Goal: Task Accomplishment & Management: Manage account settings

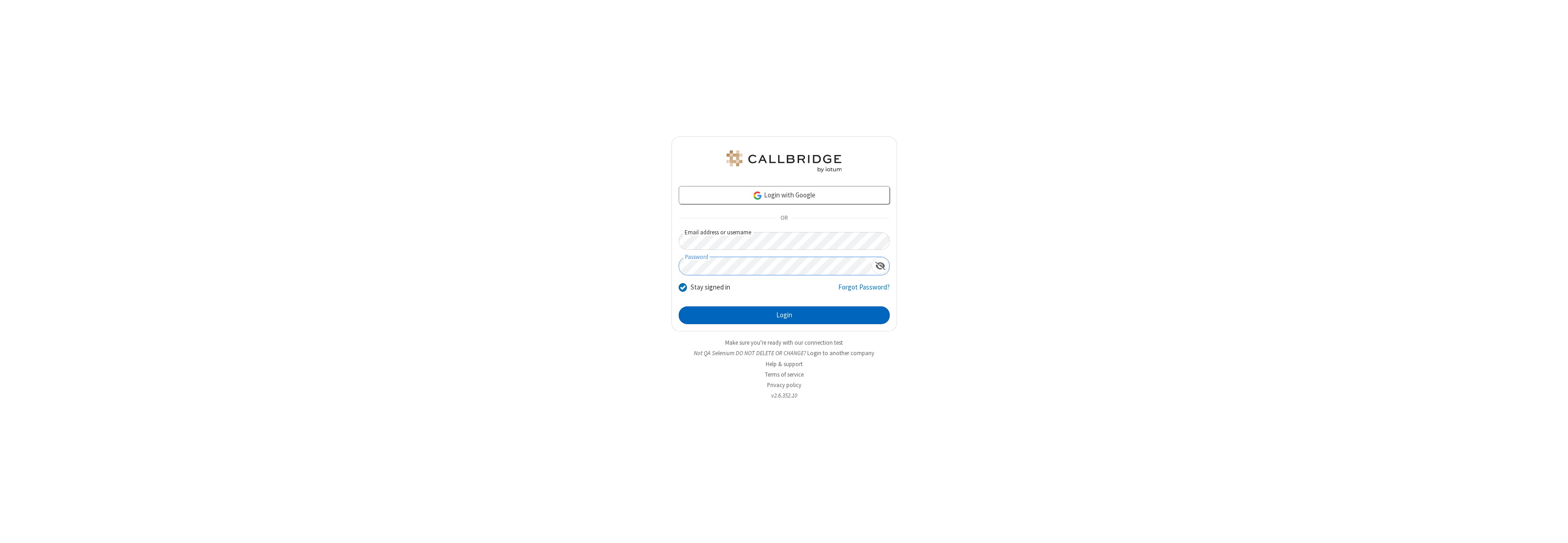
click at [784, 315] on button "Login" at bounding box center [784, 315] width 211 height 18
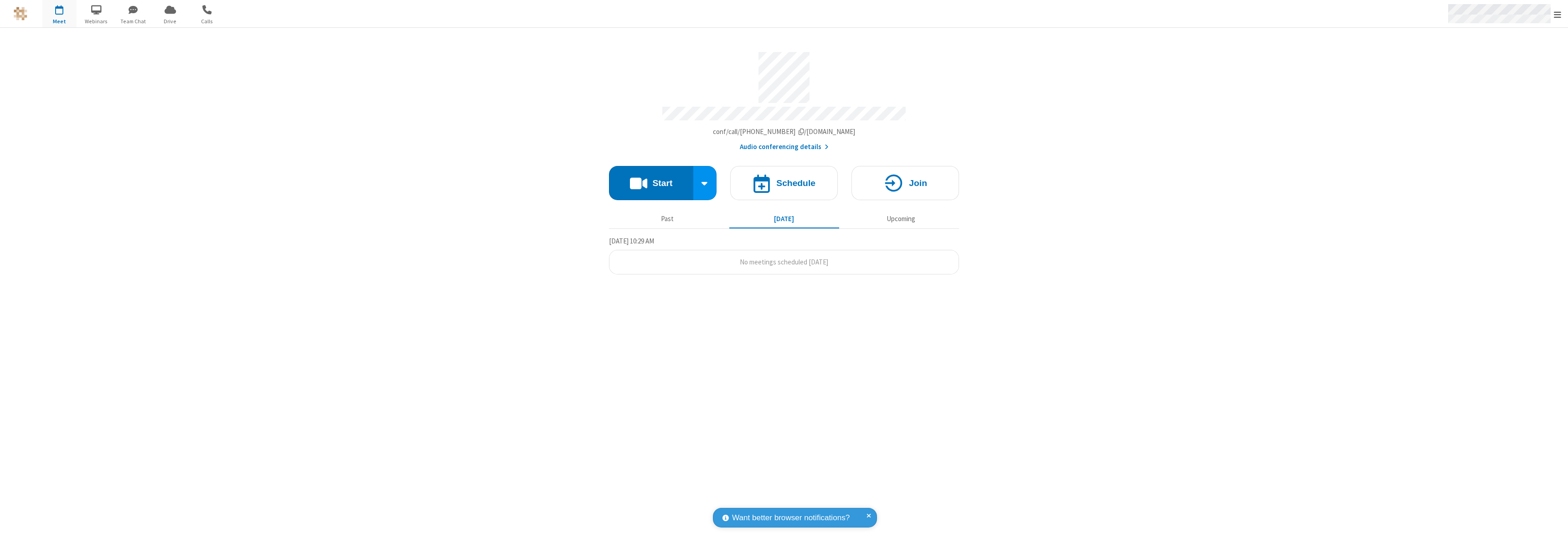
click at [1558, 14] on span "Open menu" at bounding box center [1558, 14] width 7 height 9
click at [1504, 61] on div "Settings" at bounding box center [1504, 61] width 127 height 24
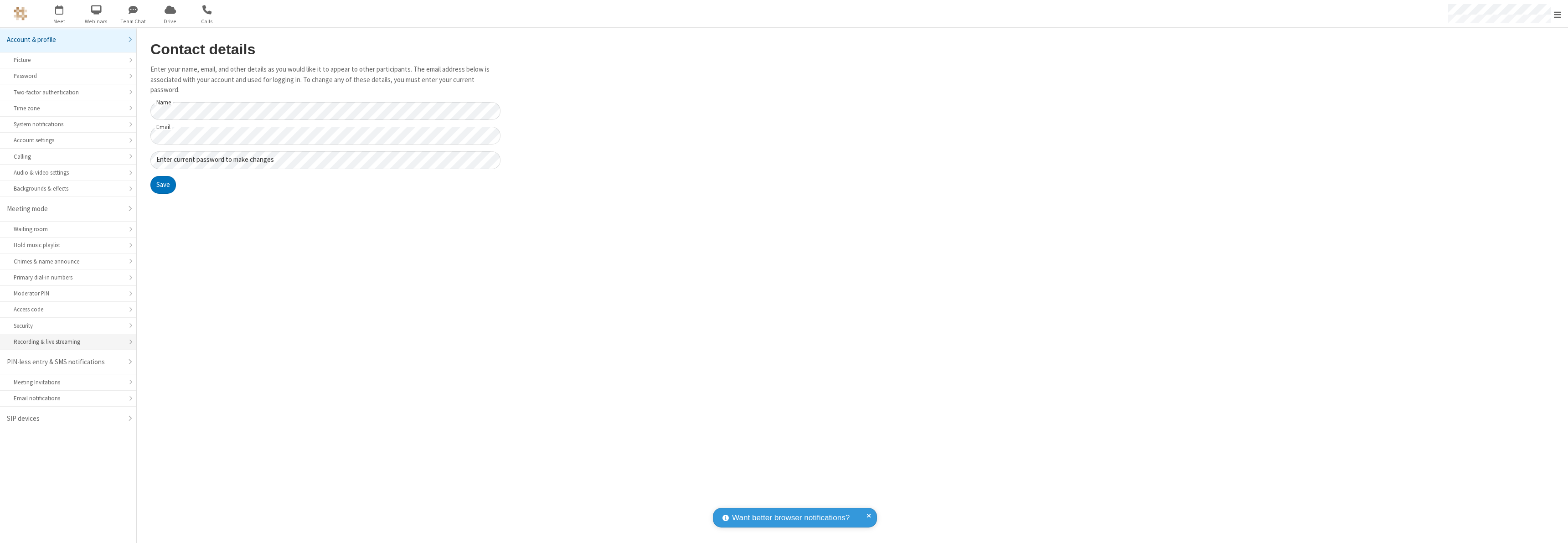
click at [68, 342] on div "Recording & live streaming" at bounding box center [68, 342] width 109 height 9
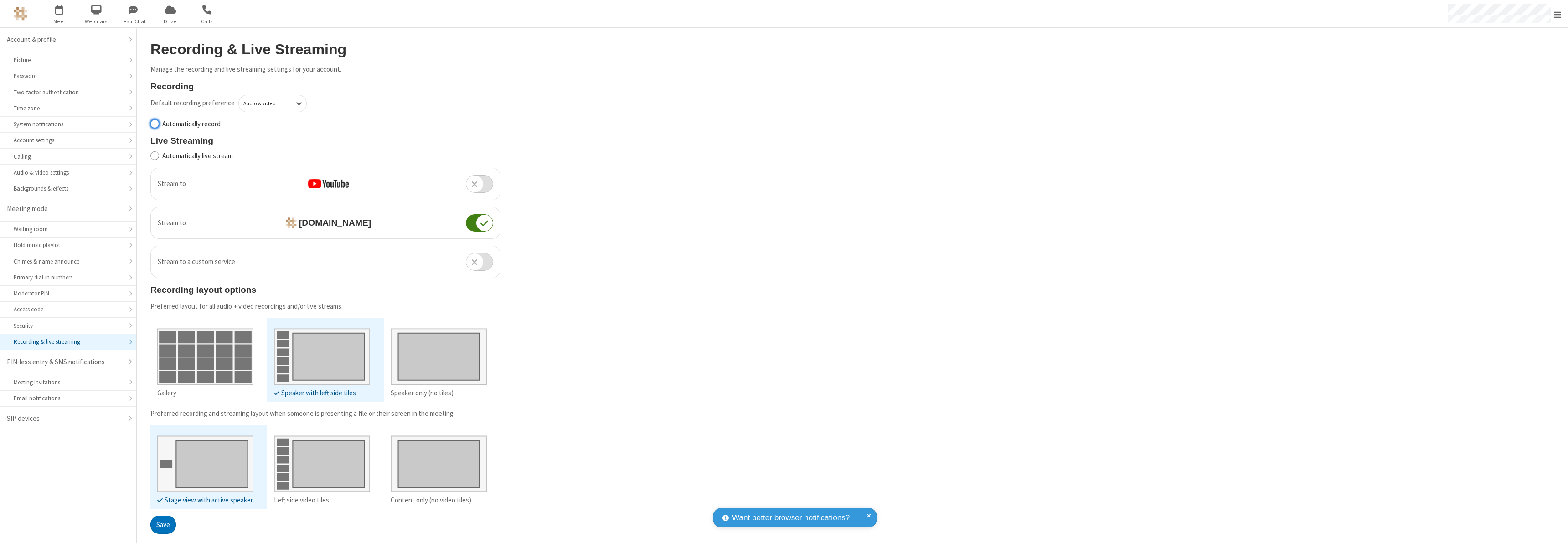
click at [155, 124] on input "Automatically record" at bounding box center [155, 124] width 9 height 10
checkbox input "true"
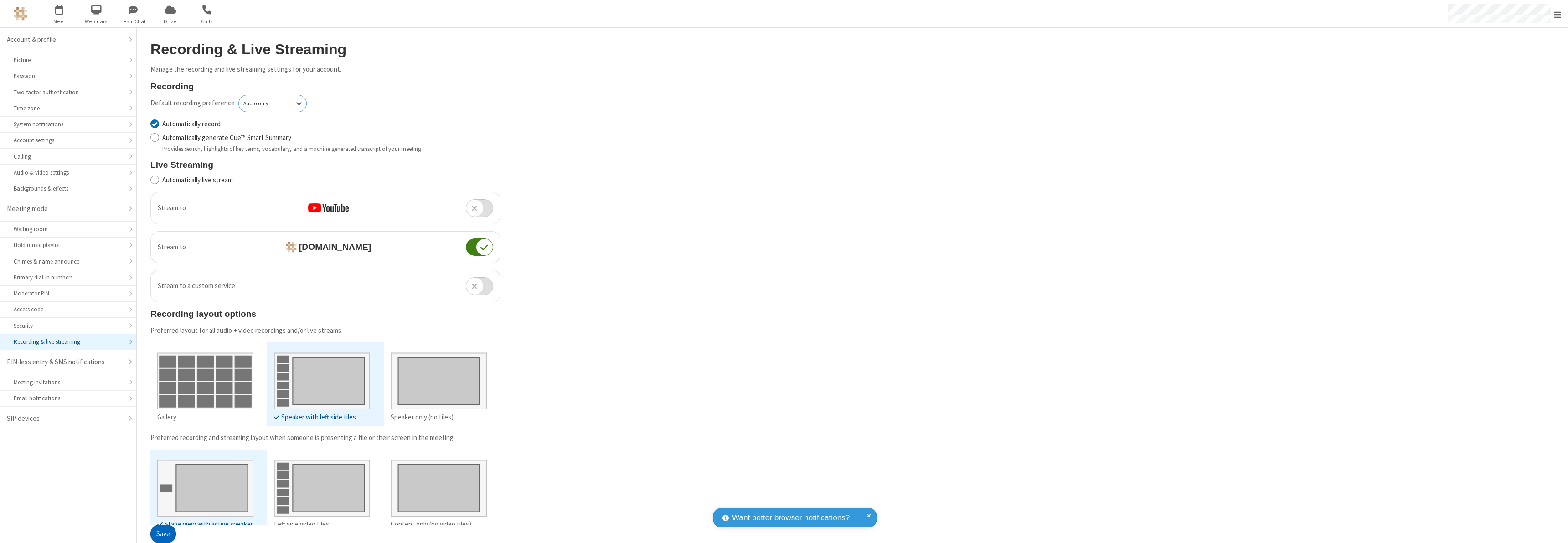
click at [163, 534] on button "Save" at bounding box center [163, 534] width 26 height 18
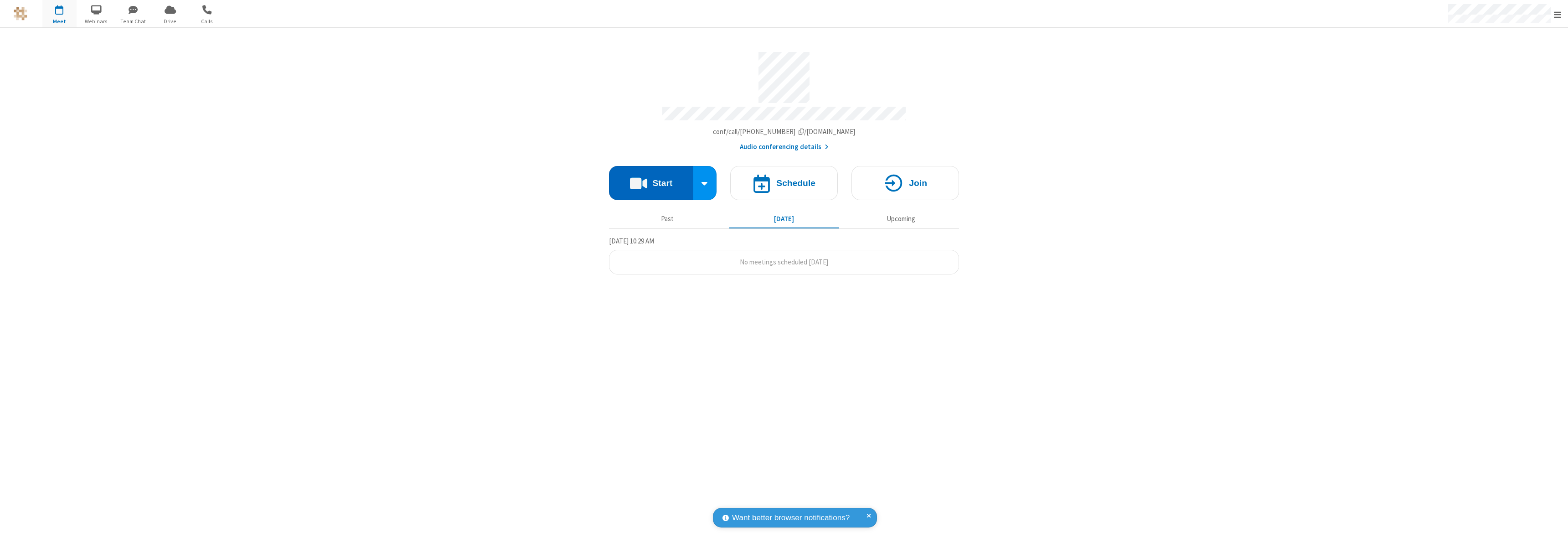
click at [651, 179] on button "Start" at bounding box center [651, 183] width 85 height 34
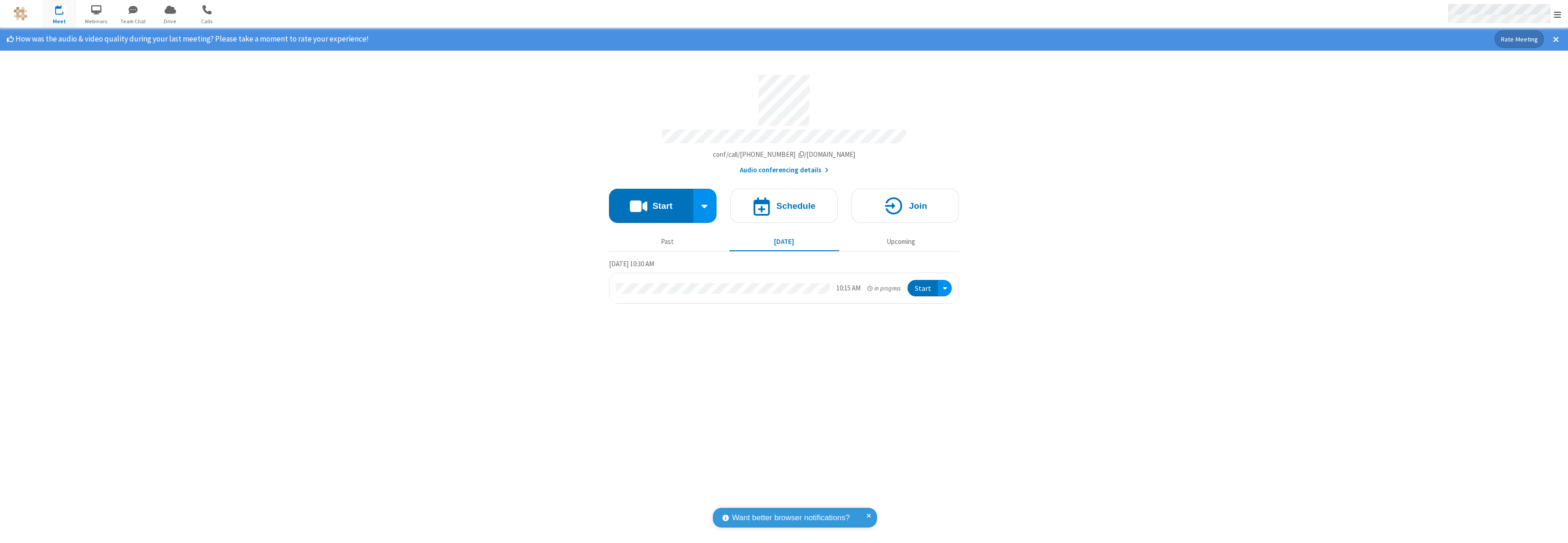
click at [1558, 14] on span "Open menu" at bounding box center [1558, 14] width 7 height 9
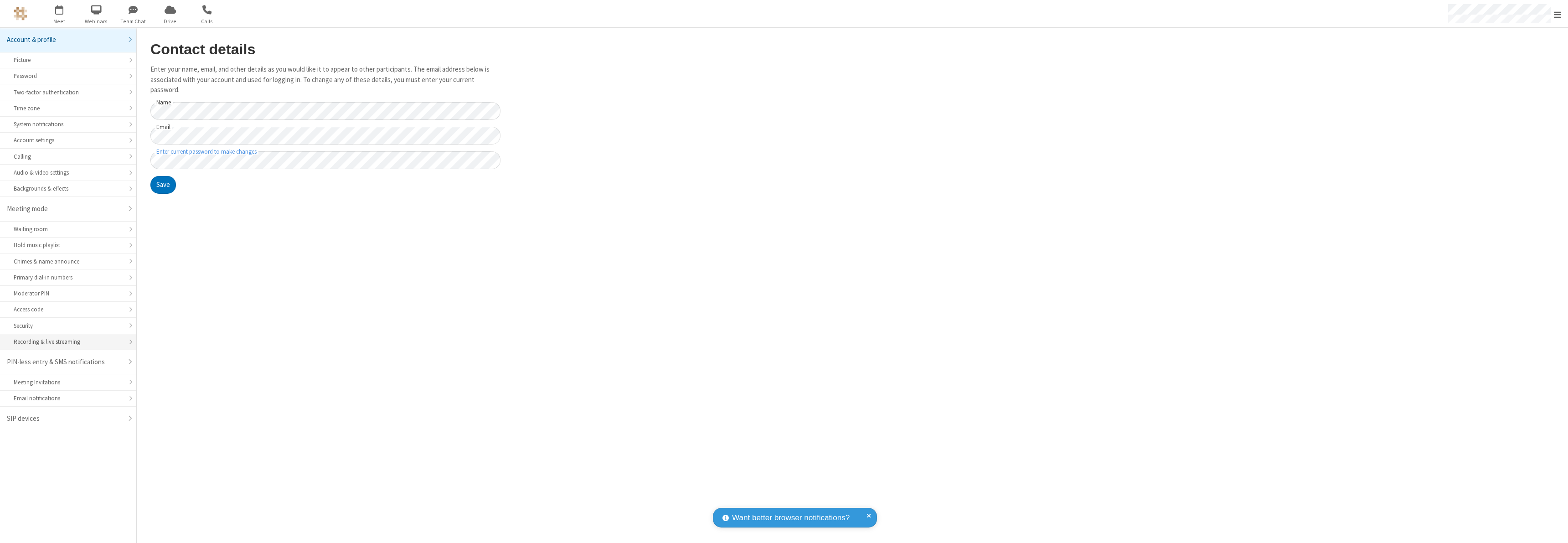
click at [68, 342] on div "Recording & live streaming" at bounding box center [68, 342] width 109 height 9
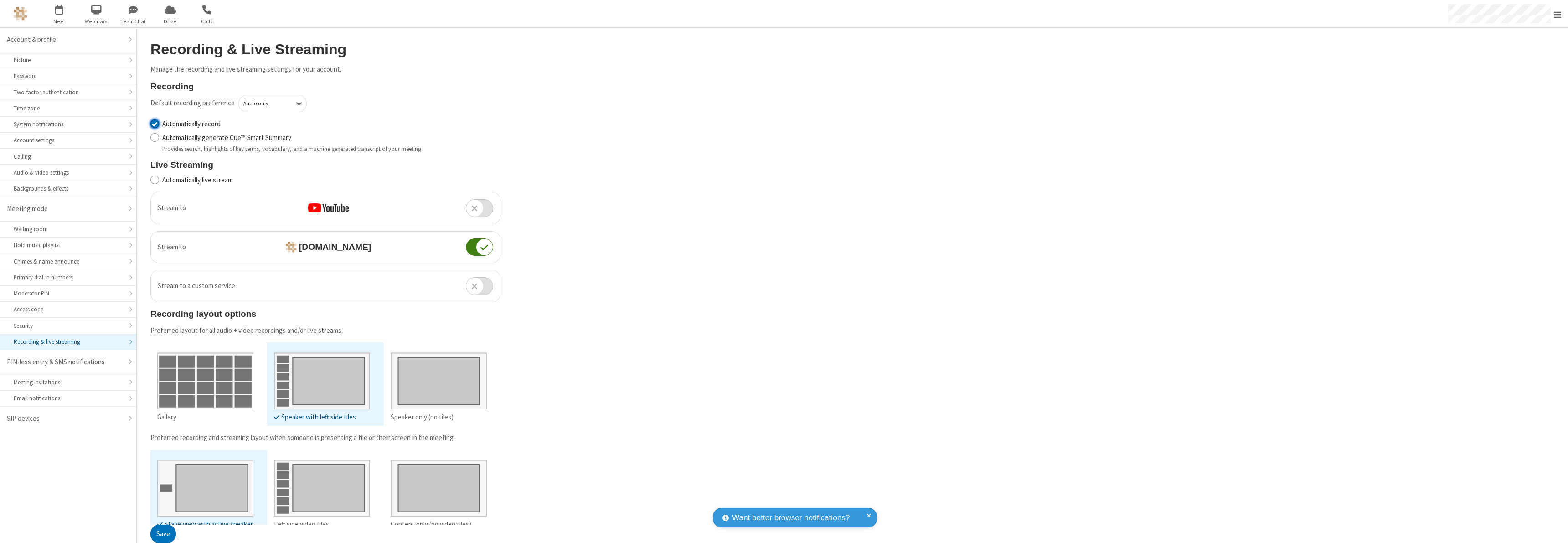
click at [155, 124] on input "Automatically record" at bounding box center [155, 124] width 9 height 10
checkbox input "false"
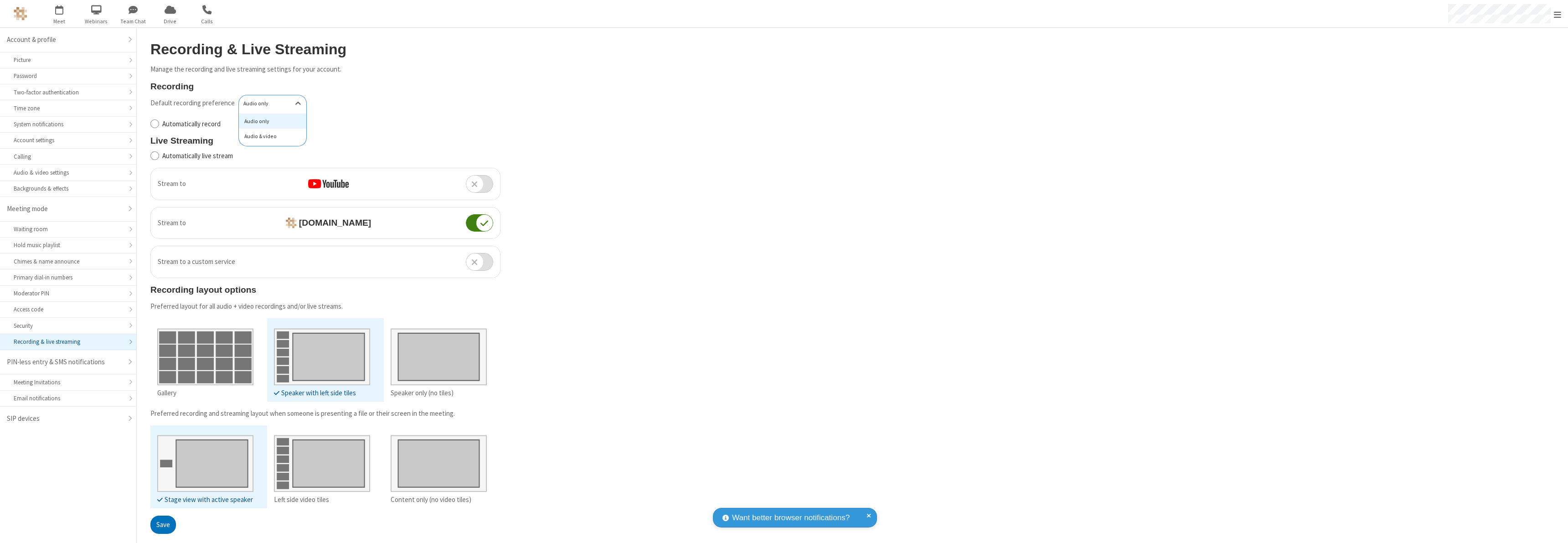
click at [270, 136] on div "Audio & video" at bounding box center [272, 136] width 68 height 15
click at [163, 524] on button "Save" at bounding box center [163, 525] width 26 height 18
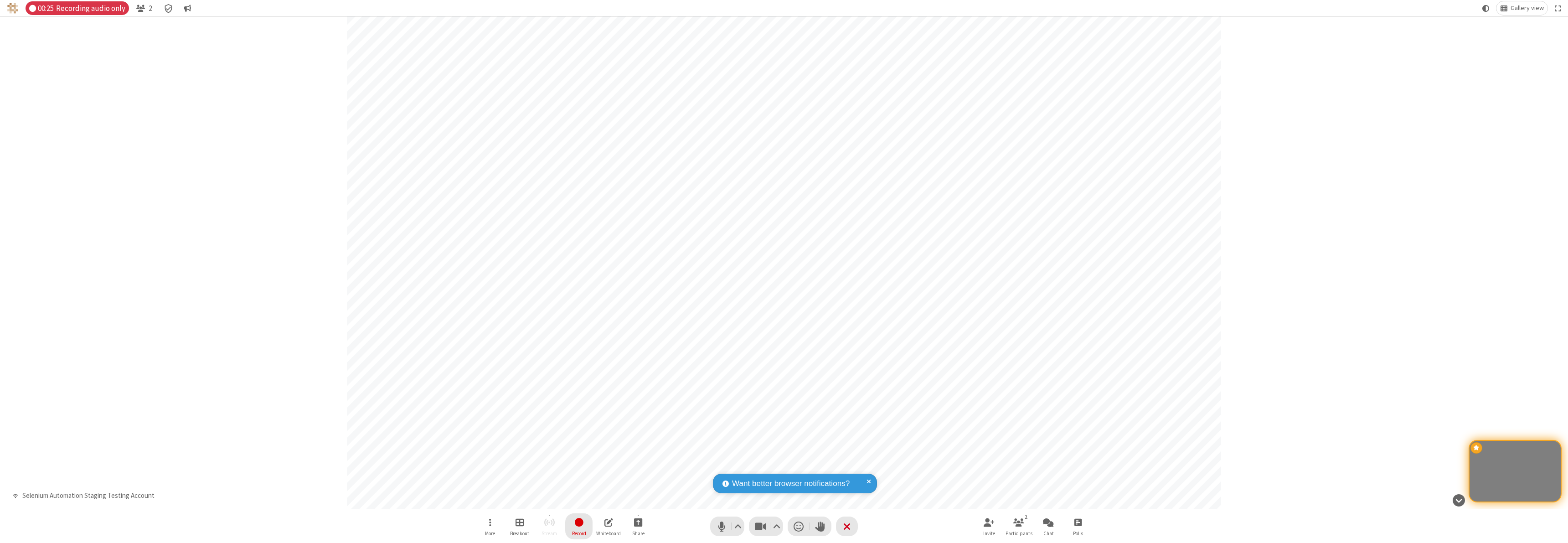
click at [579, 526] on span "Stop recording" at bounding box center [578, 522] width 10 height 12
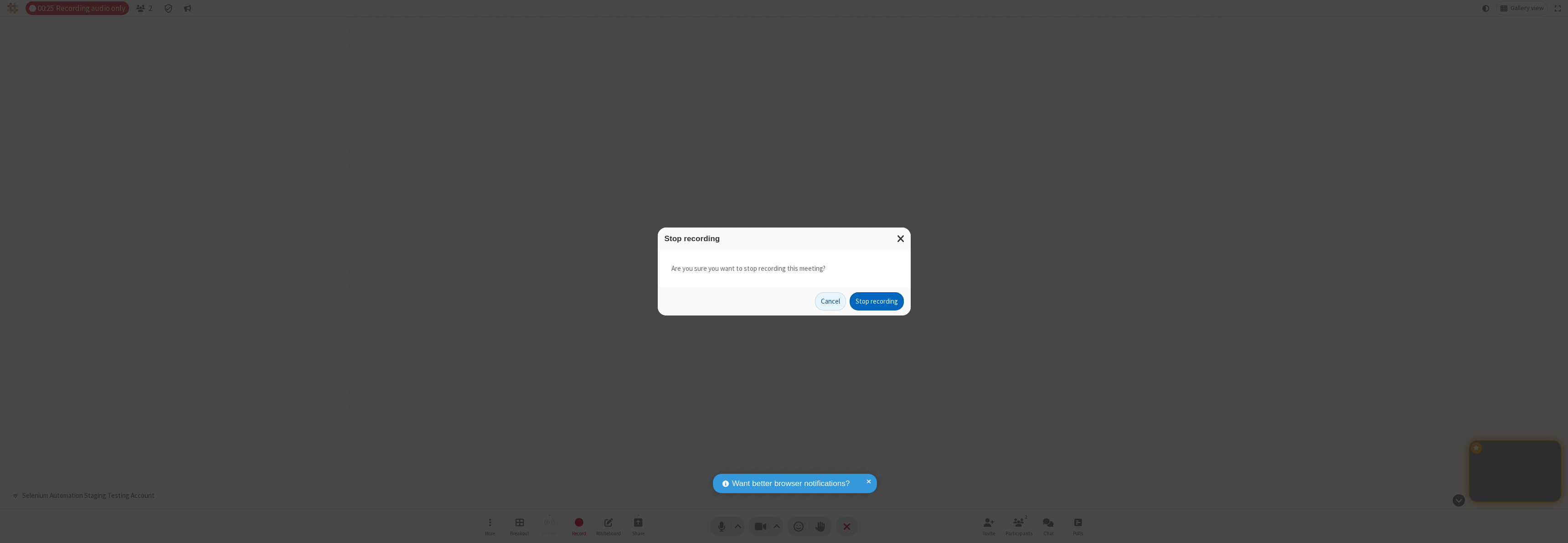
click at [877, 301] on button "Stop recording" at bounding box center [877, 301] width 54 height 18
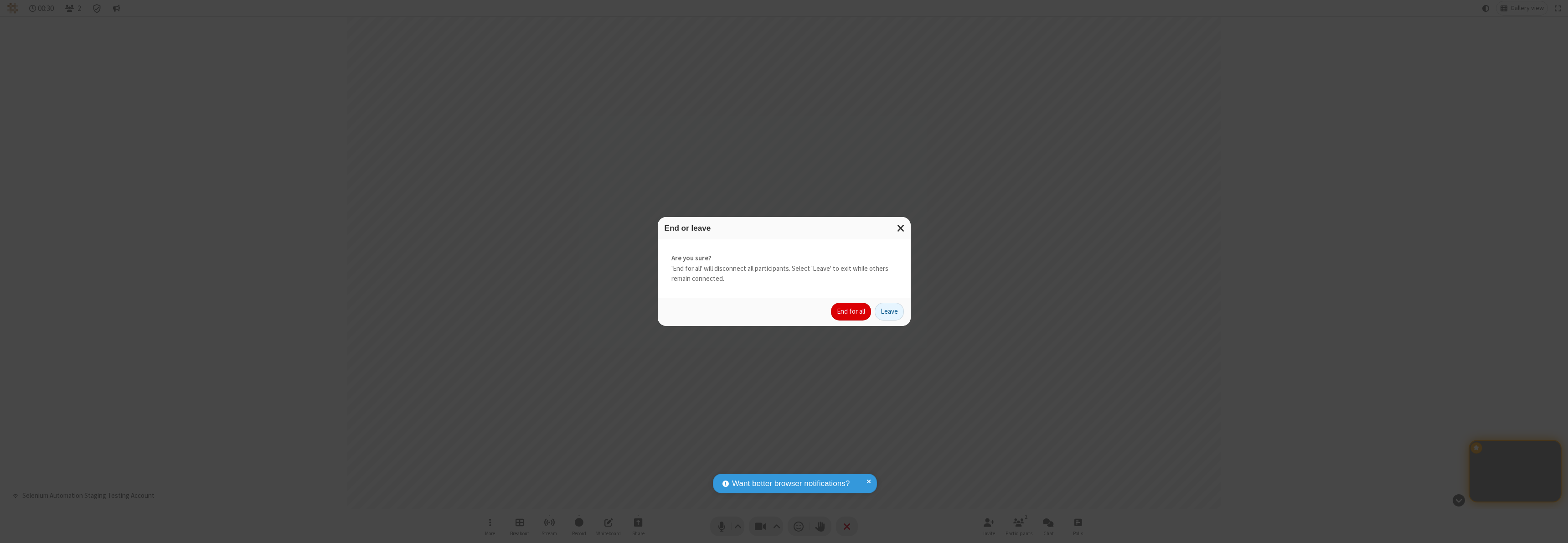
click at [852, 311] on button "End for all" at bounding box center [851, 312] width 40 height 18
